Goal: Transaction & Acquisition: Purchase product/service

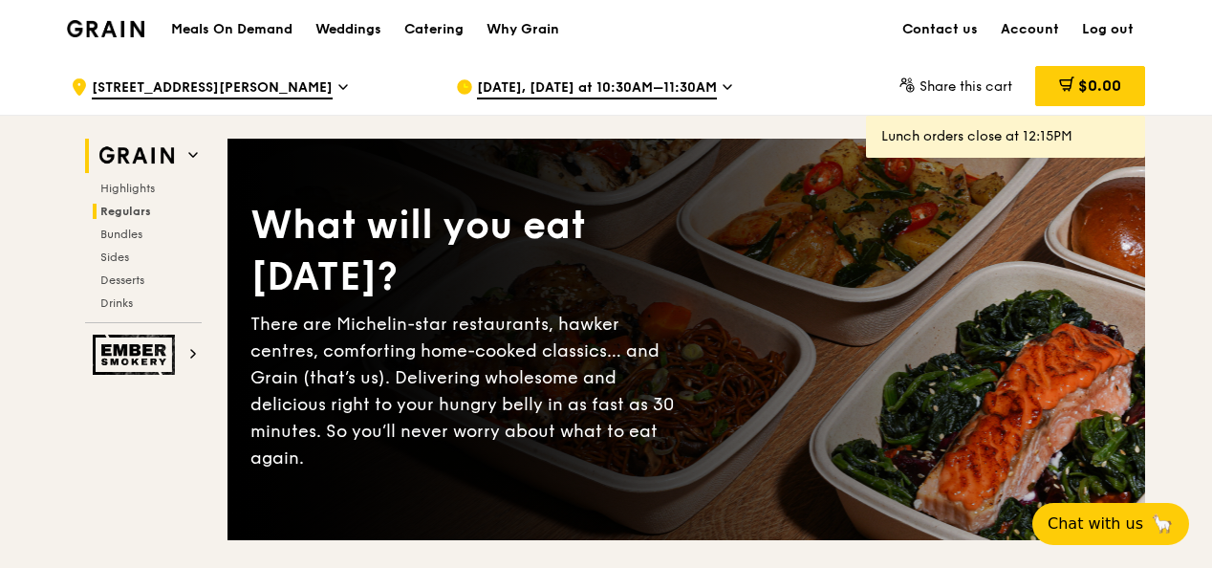
click at [138, 210] on span "Regulars" at bounding box center [125, 211] width 51 height 13
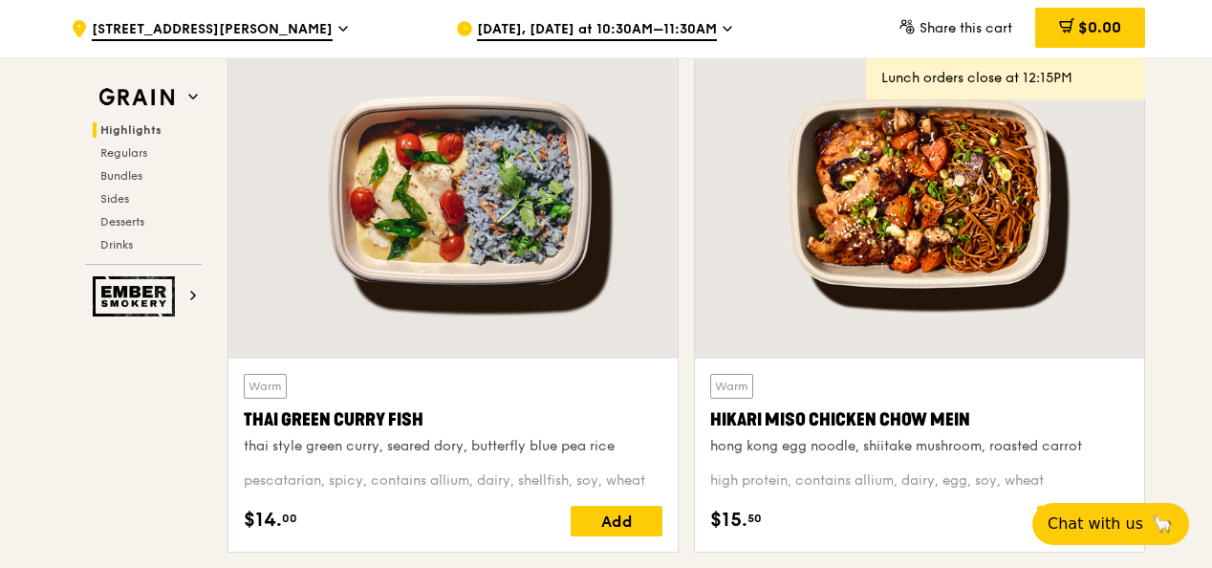
scroll to position [854, 0]
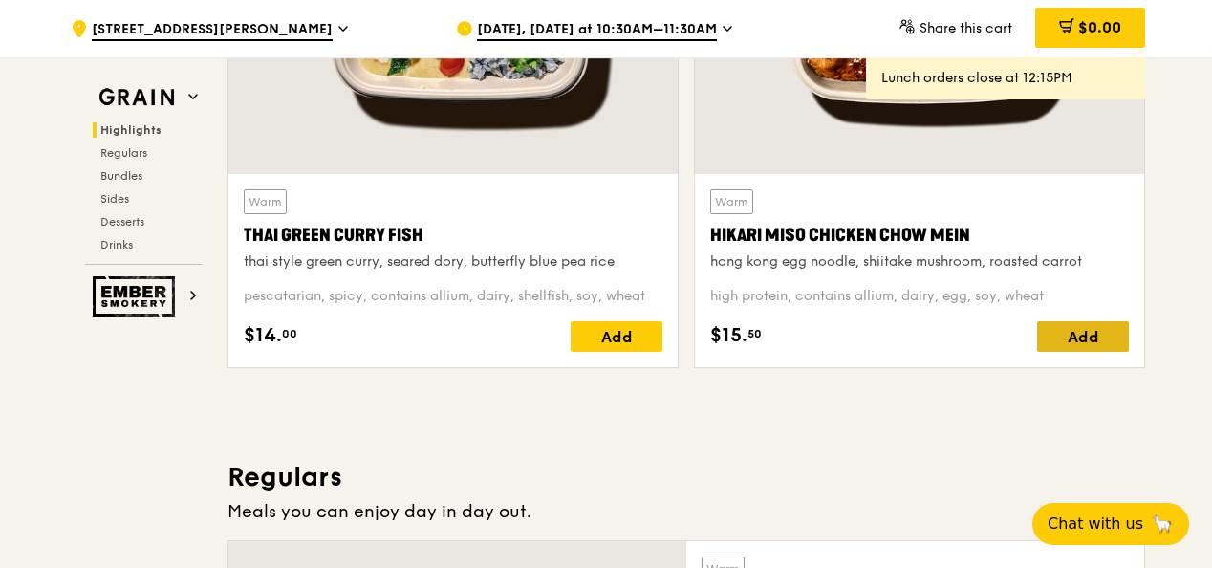
click at [1067, 329] on div "Add" at bounding box center [1083, 336] width 92 height 31
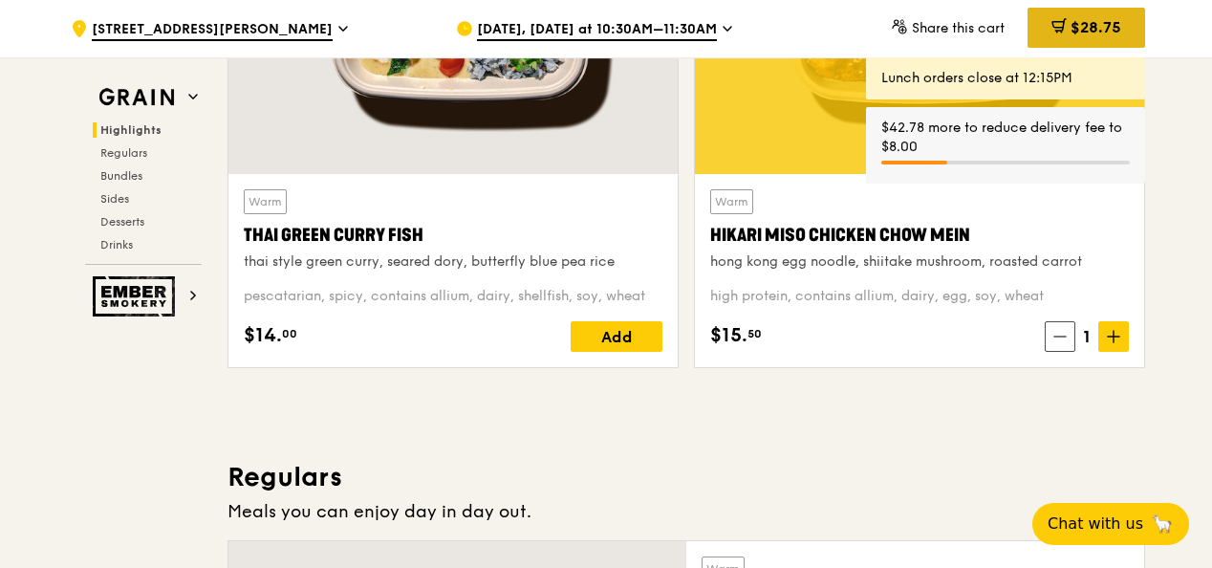
click at [1092, 36] on div "$28.75" at bounding box center [1086, 28] width 118 height 40
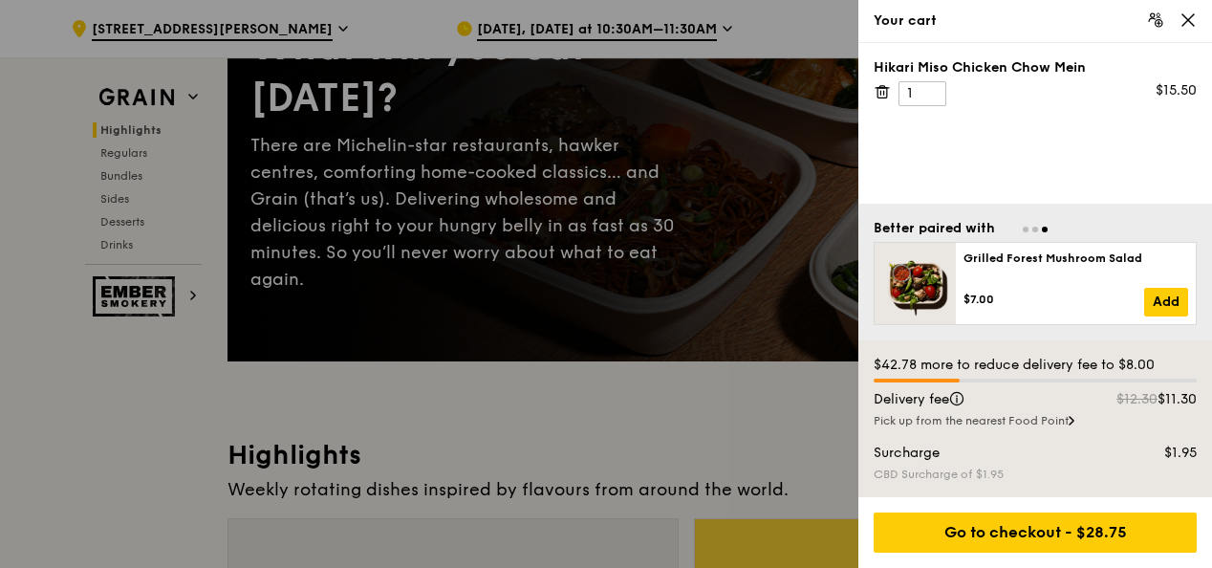
scroll to position [90, 0]
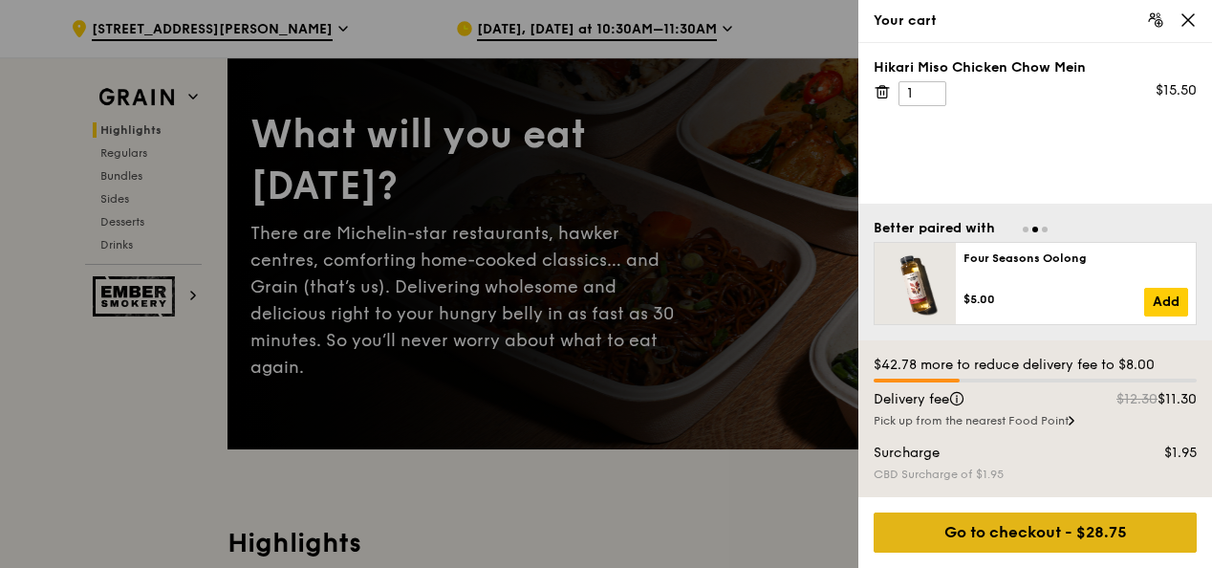
click at [1039, 532] on div "Go to checkout - $28.75" at bounding box center [1034, 532] width 323 height 40
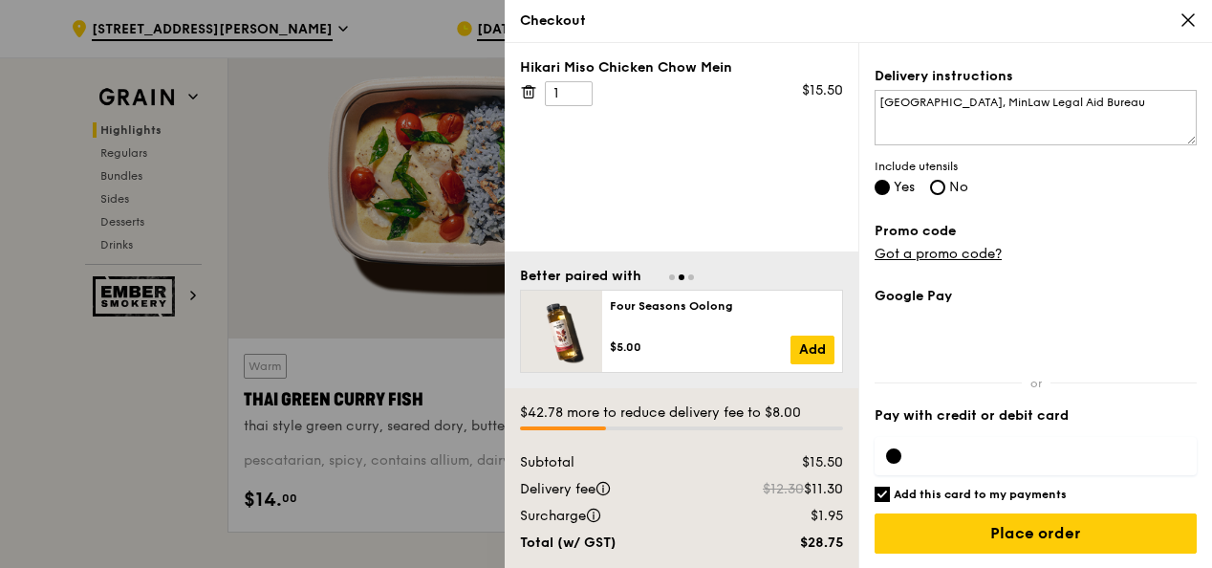
scroll to position [759, 0]
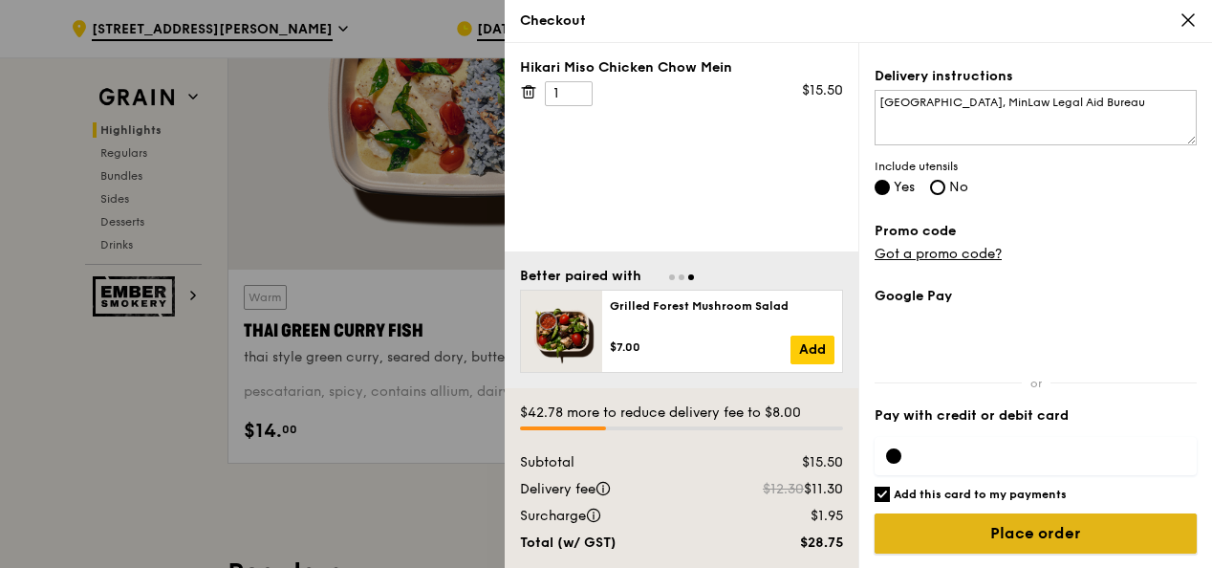
click at [1057, 529] on input "Place order" at bounding box center [1035, 533] width 322 height 40
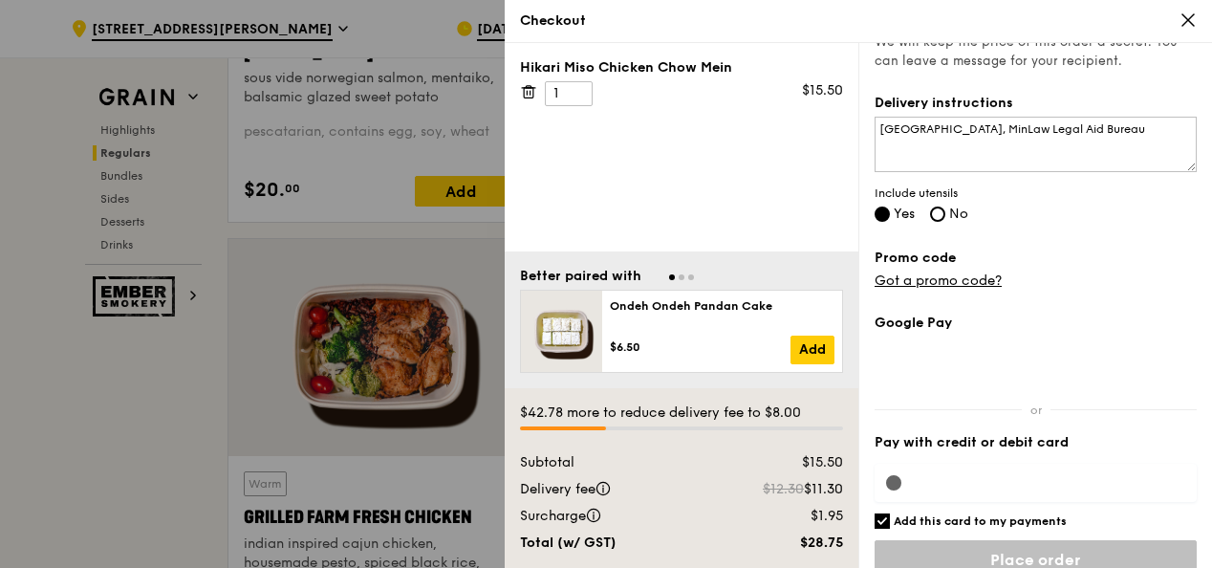
scroll to position [532, 0]
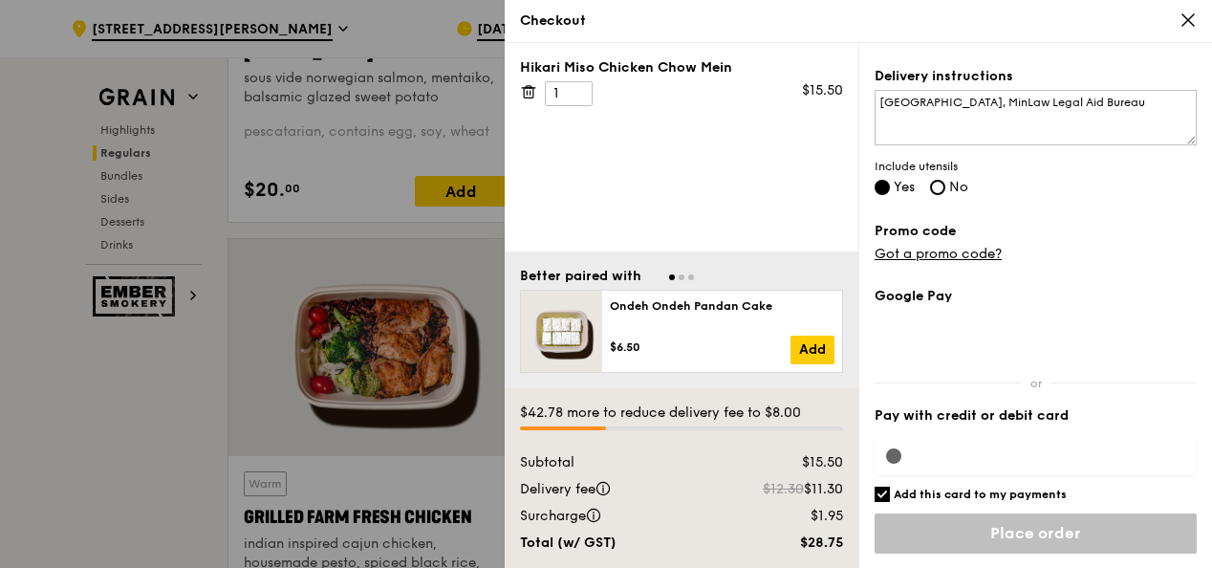
click at [1185, 22] on icon at bounding box center [1187, 19] width 11 height 11
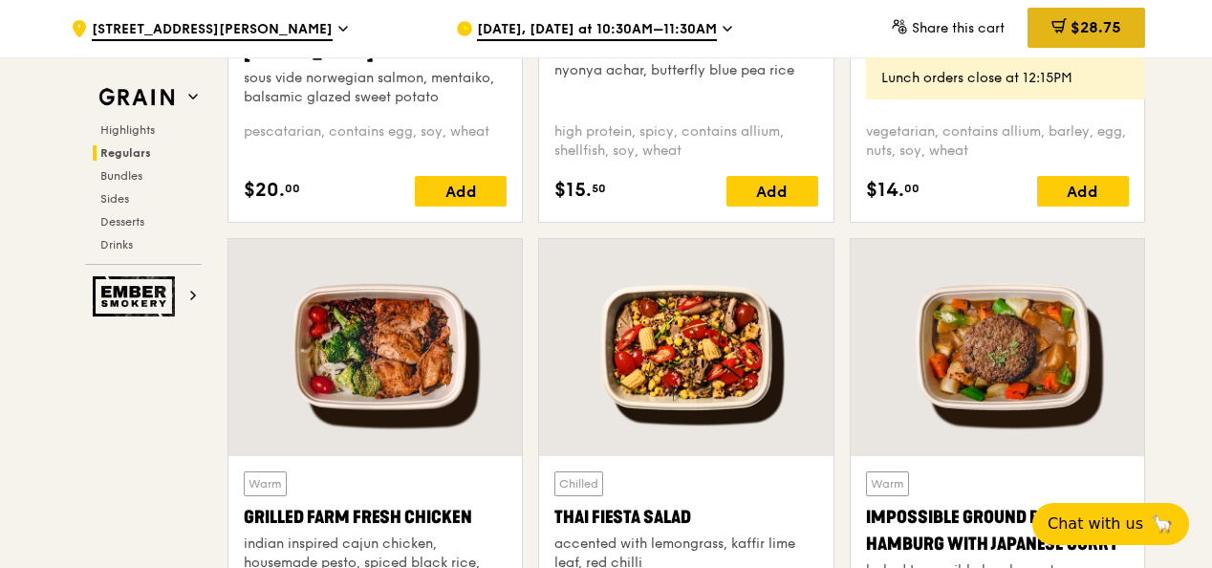
click at [1061, 32] on icon at bounding box center [1061, 32] width 0 height 0
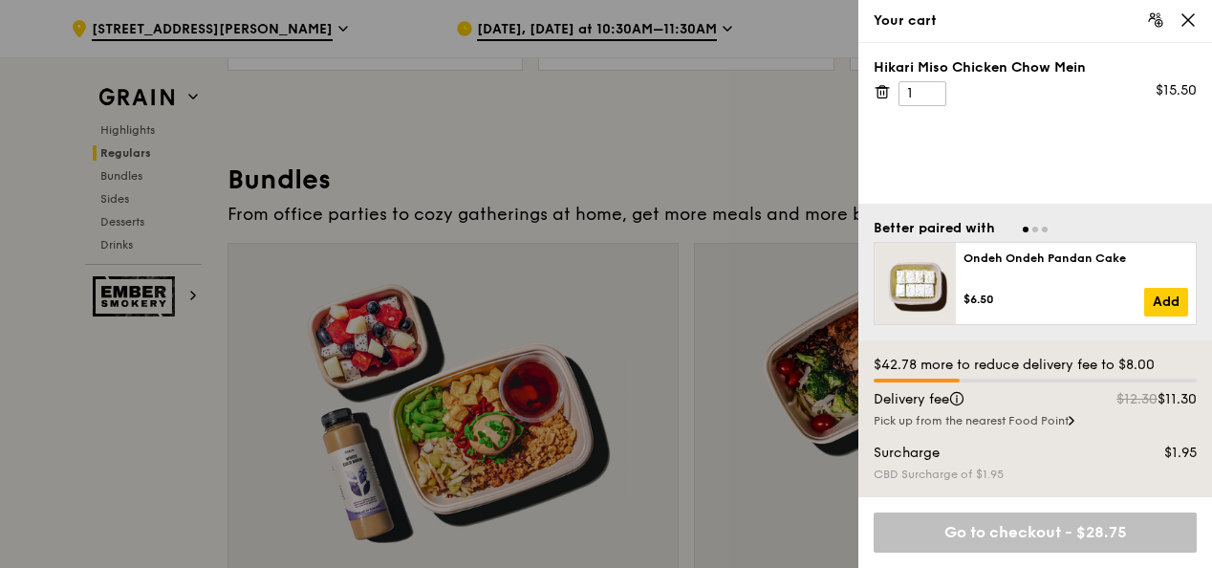
scroll to position [2672, 0]
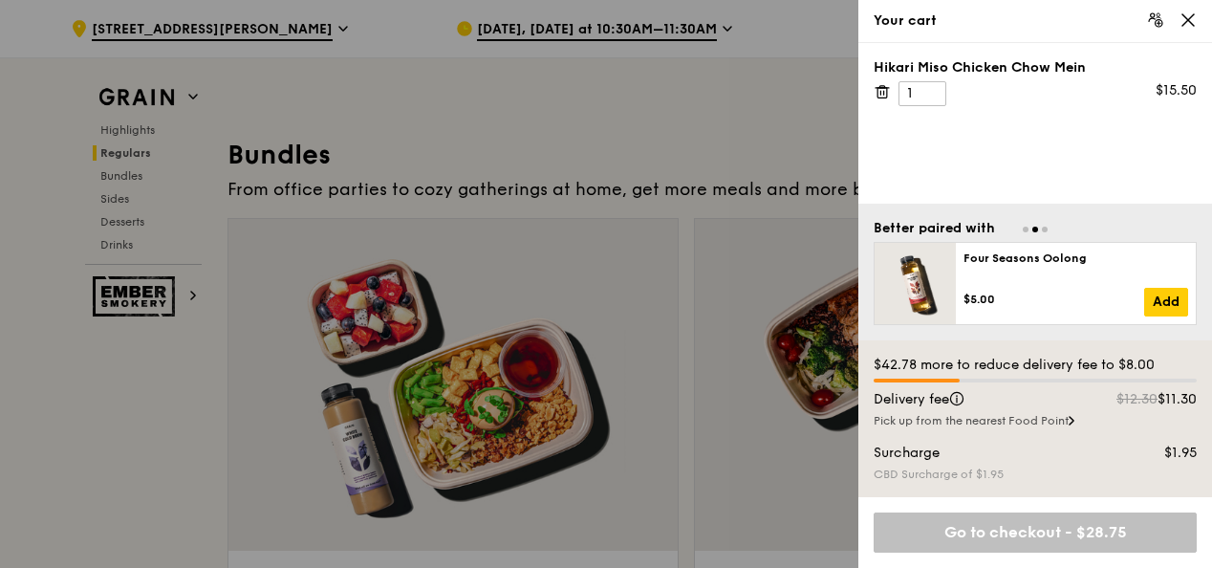
click at [1002, 520] on div "Go to checkout - $28.75" at bounding box center [1034, 532] width 323 height 40
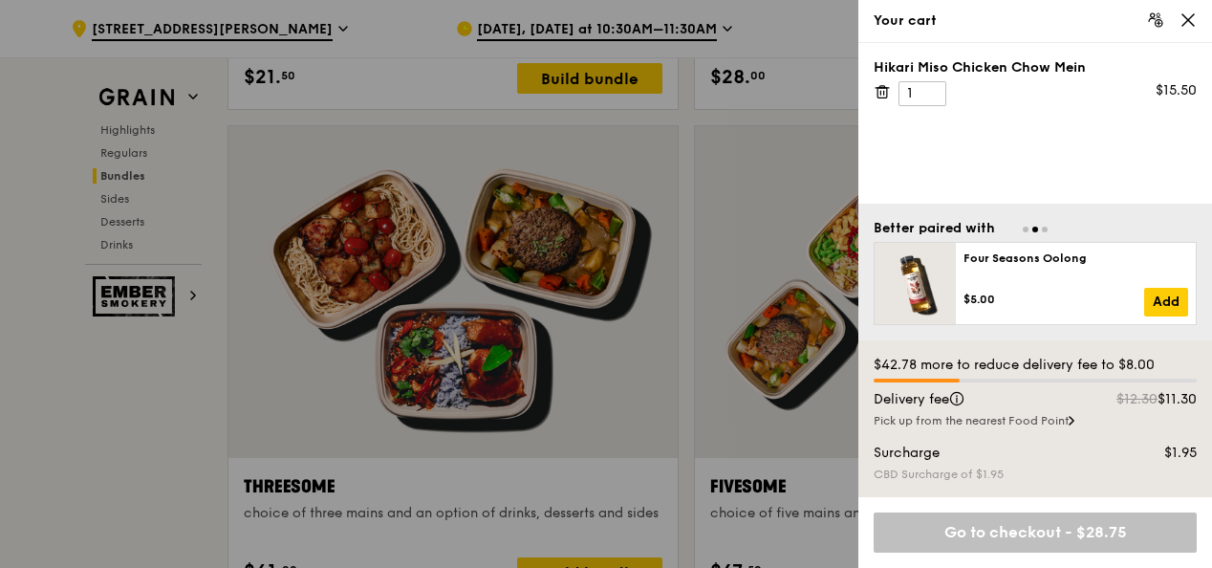
scroll to position [3246, 0]
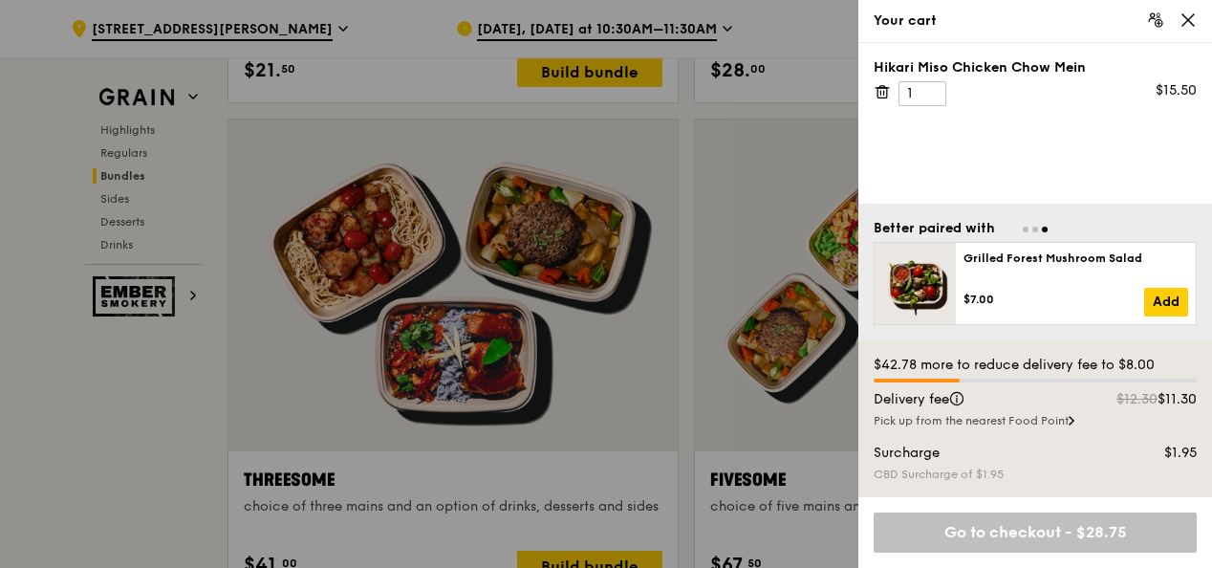
click at [1007, 532] on div "Go to checkout - $28.75" at bounding box center [1034, 532] width 323 height 40
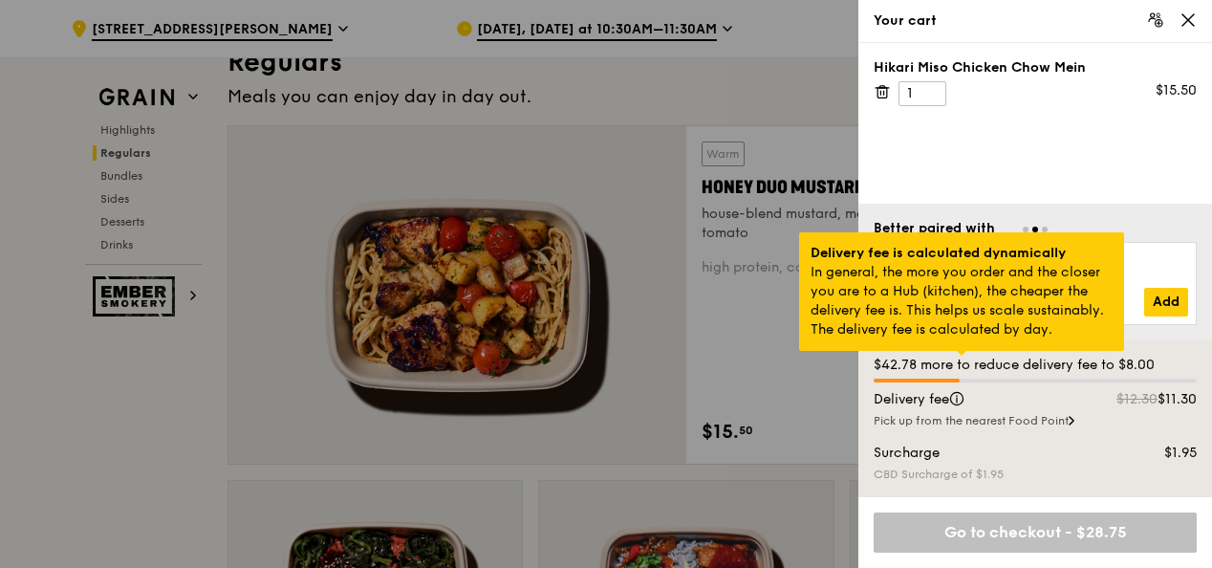
scroll to position [1715, 0]
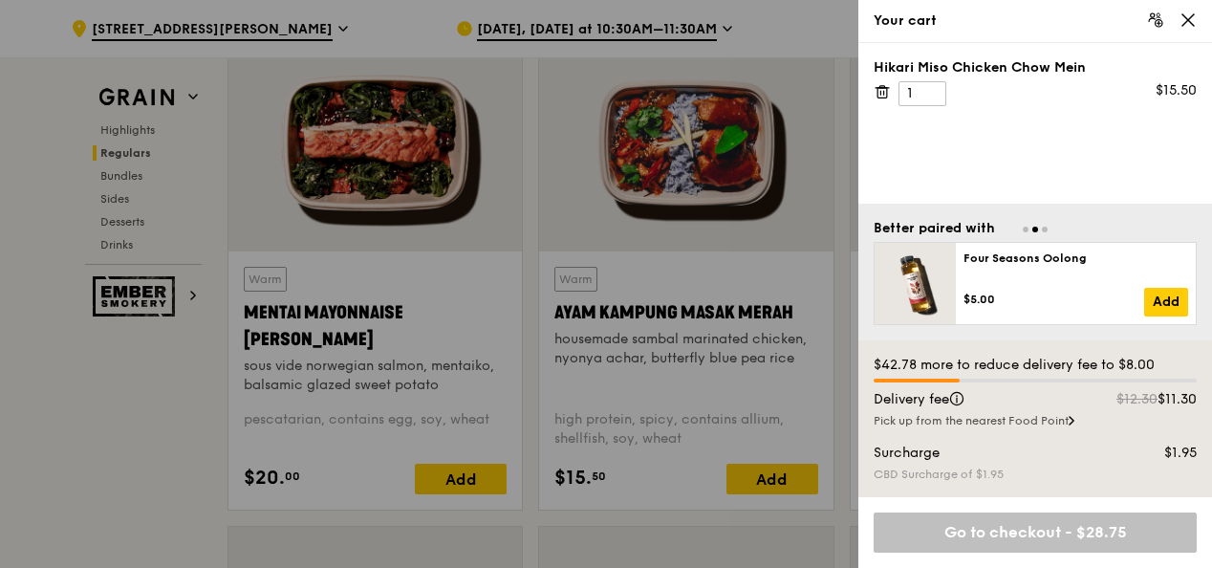
click at [1019, 536] on div "Go to checkout - $28.75" at bounding box center [1034, 532] width 323 height 40
click at [83, 529] on div at bounding box center [606, 284] width 1212 height 568
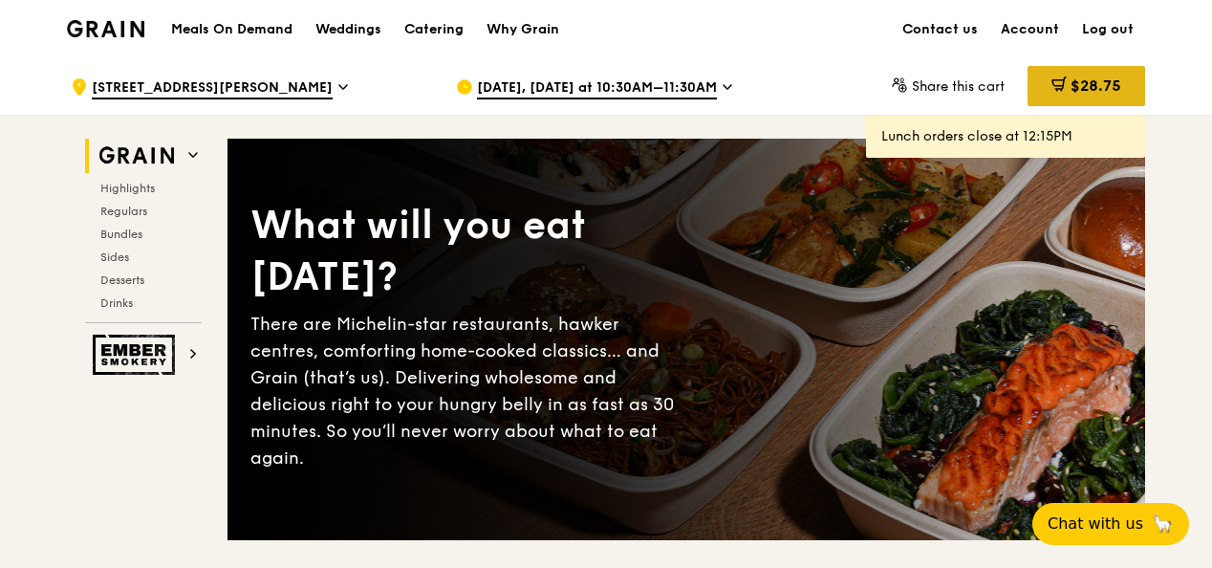
click at [1081, 90] on span "$28.75" at bounding box center [1095, 85] width 51 height 18
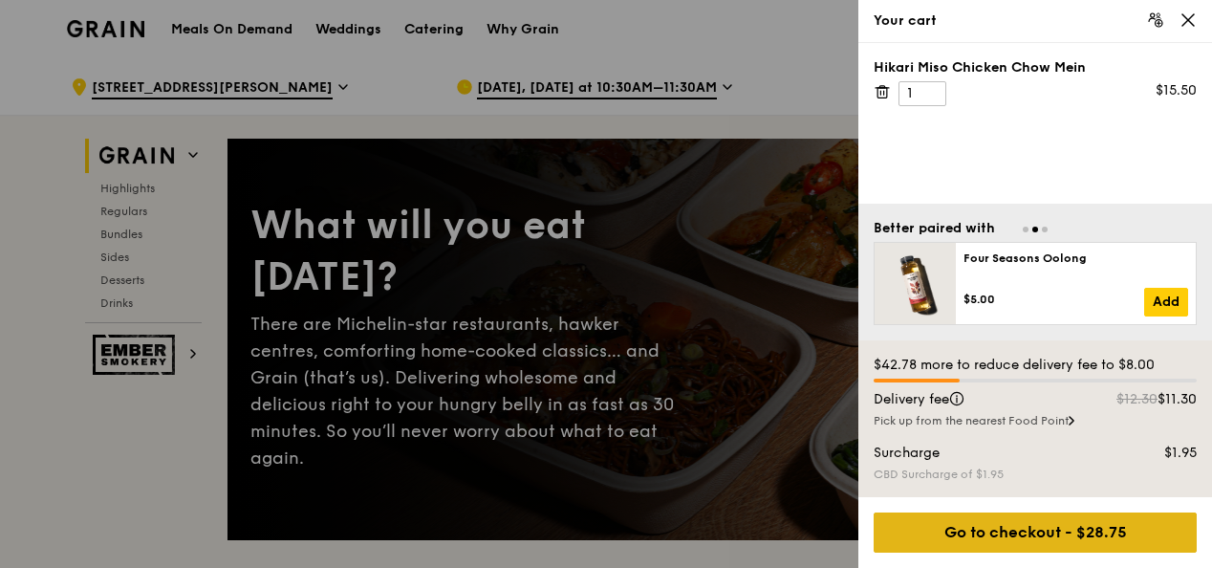
click at [1070, 529] on div "Go to checkout - $28.75" at bounding box center [1034, 532] width 323 height 40
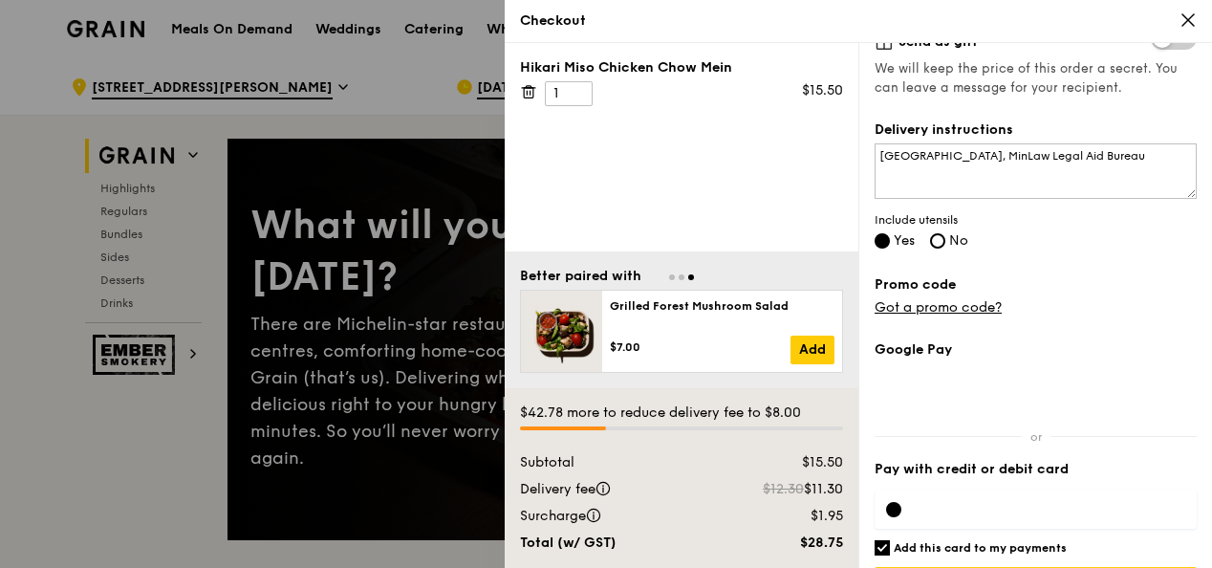
scroll to position [532, 0]
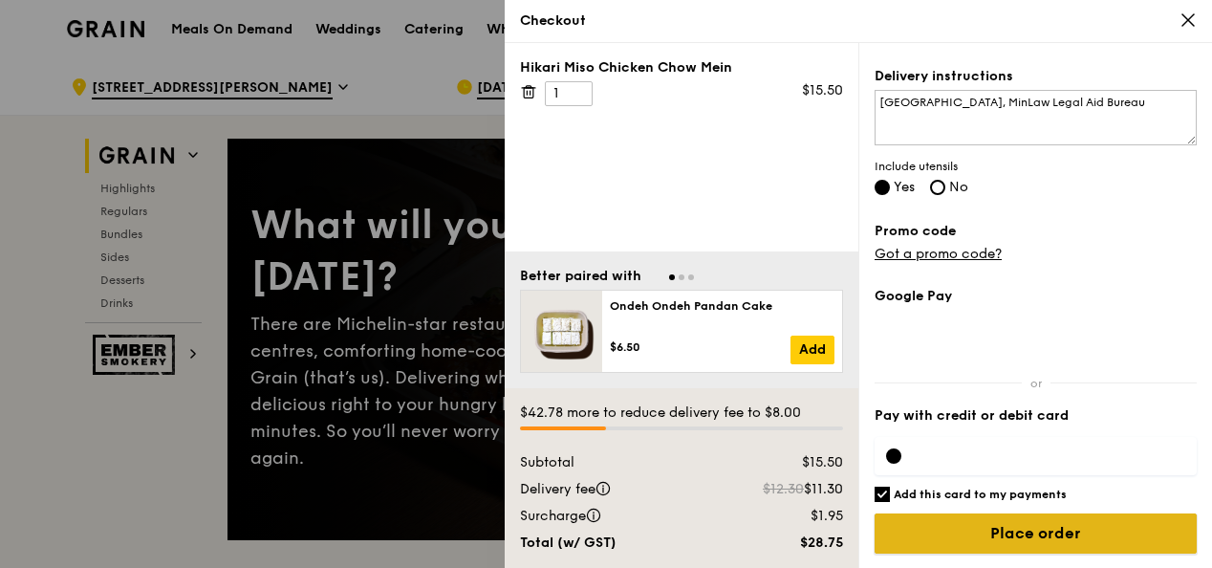
click at [1039, 533] on input "Place order" at bounding box center [1035, 533] width 322 height 40
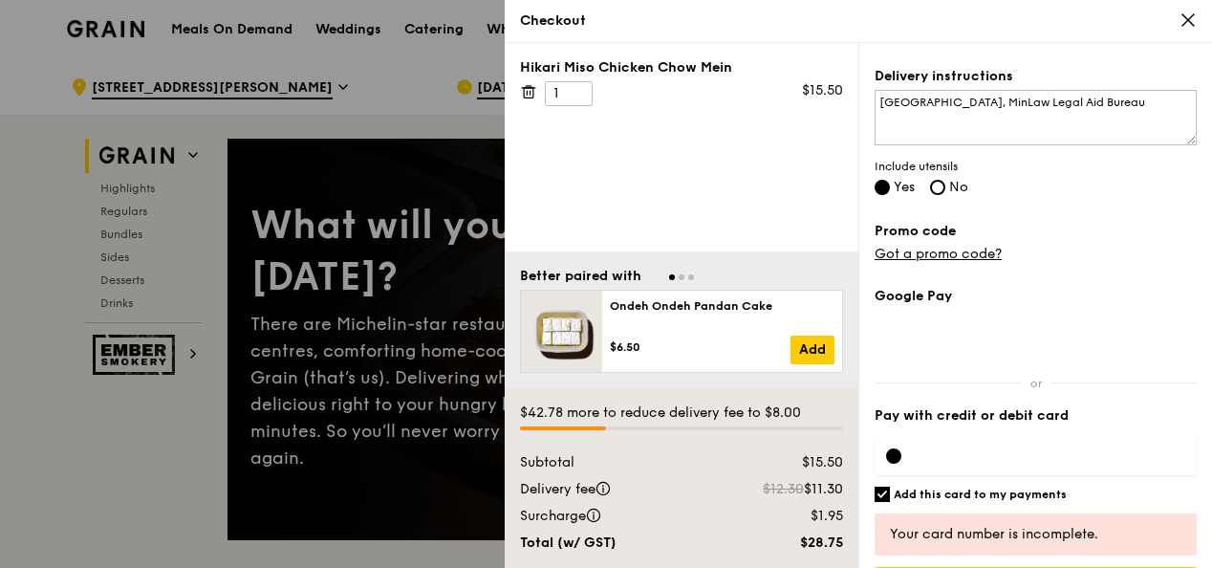
scroll to position [586, 0]
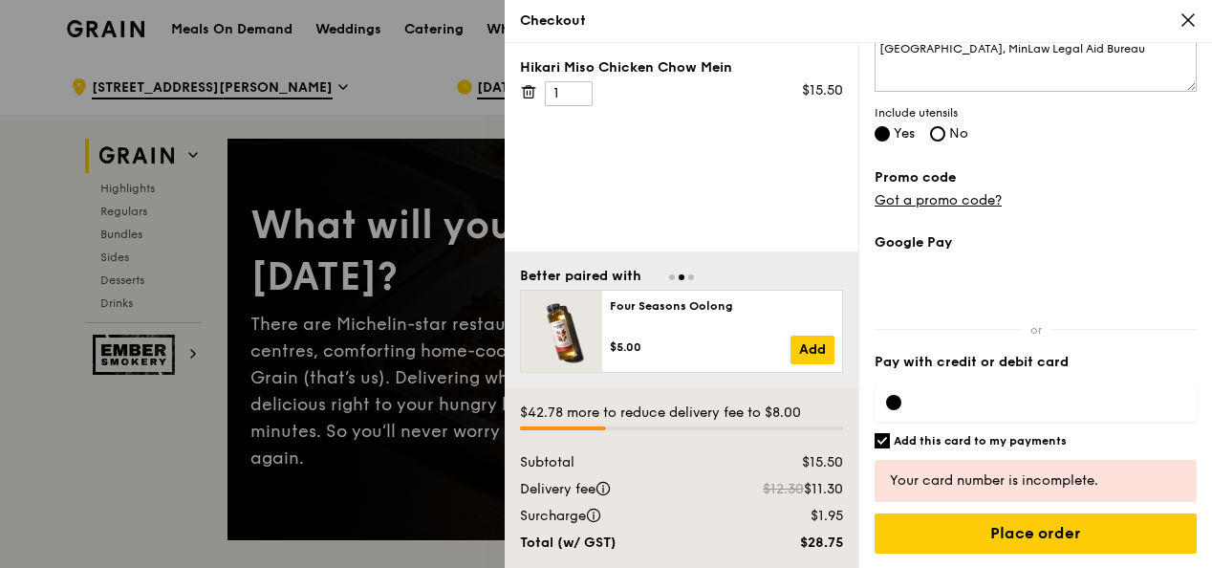
click at [883, 443] on input "Add this card to my payments" at bounding box center [881, 440] width 15 height 15
checkbox input "false"
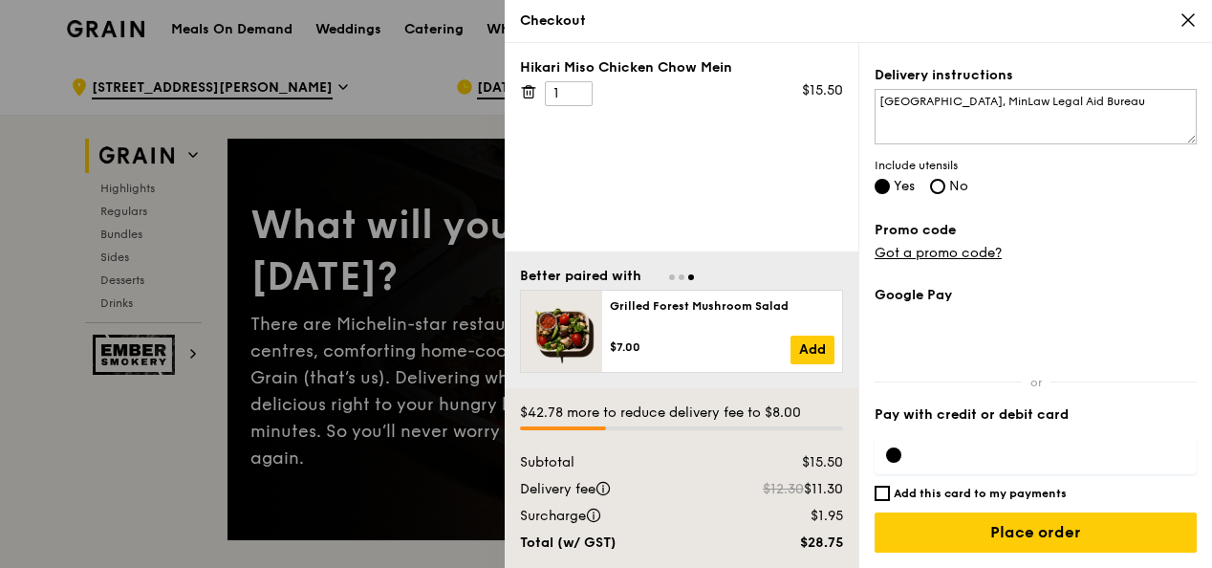
scroll to position [532, 0]
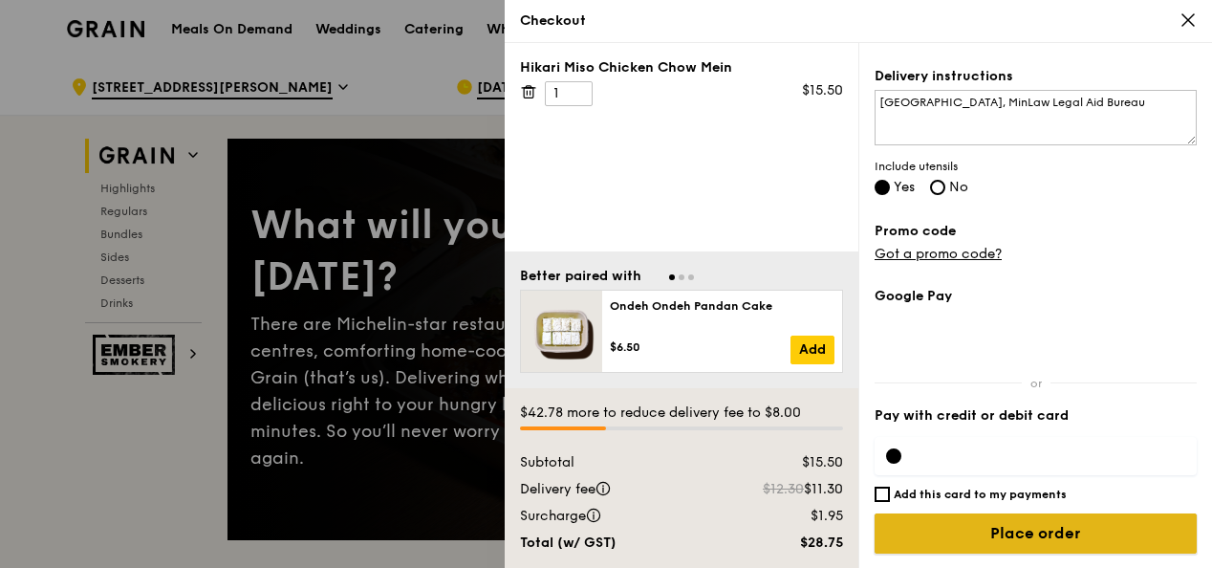
click at [1048, 534] on input "Place order" at bounding box center [1035, 533] width 322 height 40
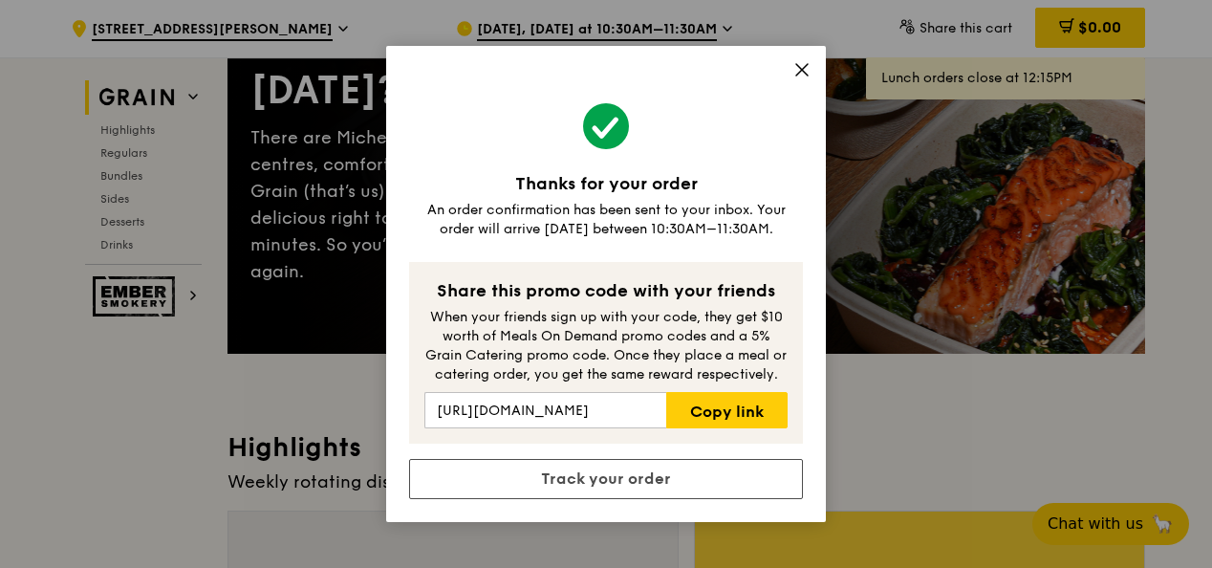
scroll to position [191, 0]
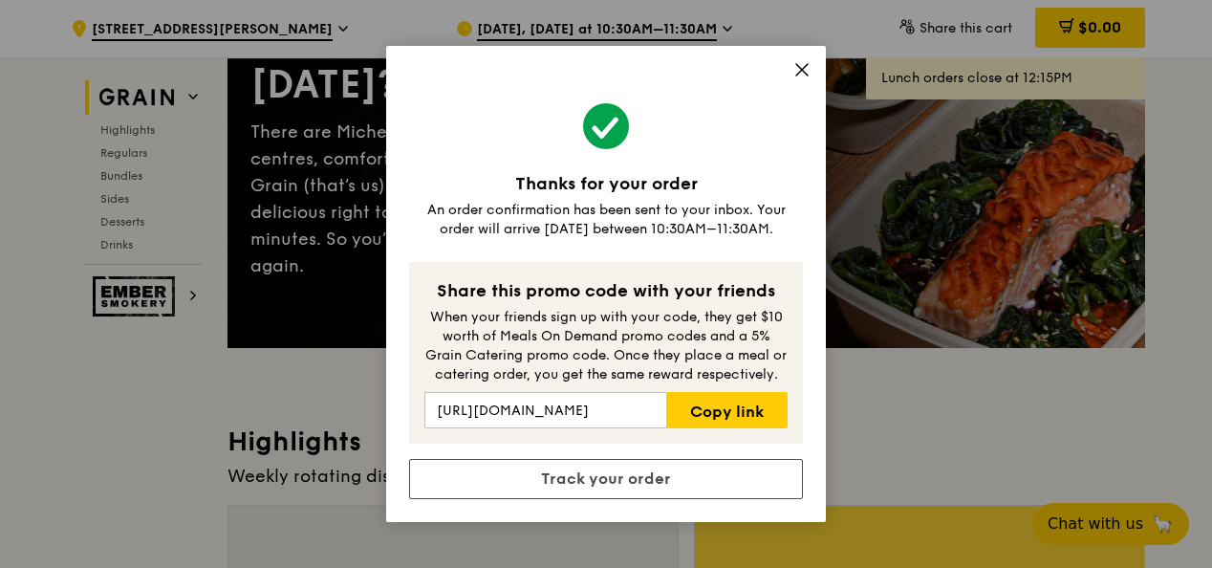
click at [798, 72] on icon at bounding box center [801, 69] width 11 height 11
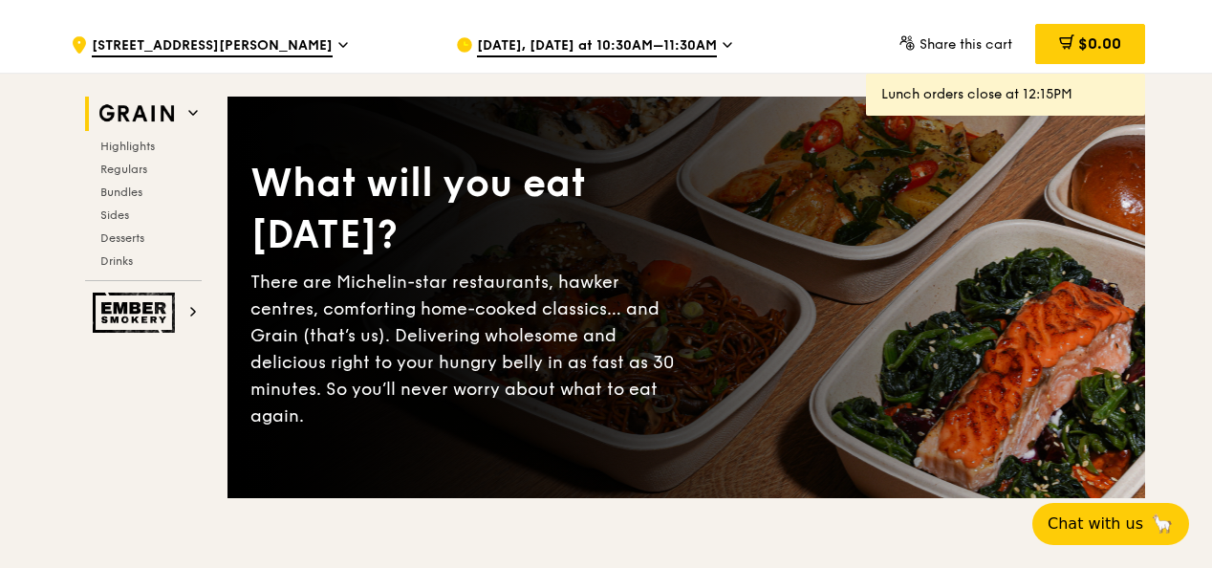
scroll to position [0, 0]
